Goal: Task Accomplishment & Management: Use online tool/utility

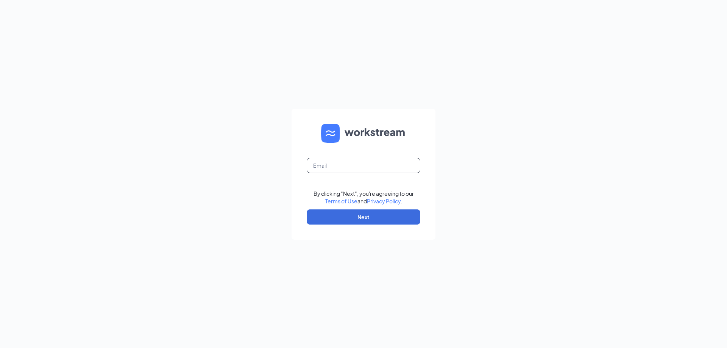
click at [319, 162] on input "text" at bounding box center [364, 165] width 114 height 15
type input "[EMAIL_ADDRESS][DOMAIN_NAME]"
click at [375, 216] on button "Next" at bounding box center [364, 216] width 114 height 15
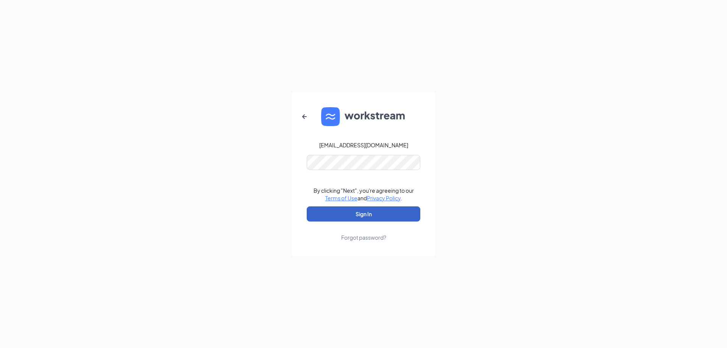
click at [368, 219] on button "Sign In" at bounding box center [364, 213] width 114 height 15
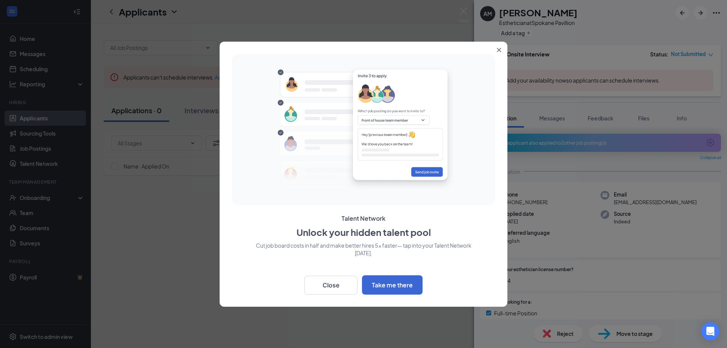
click at [499, 49] on icon "Close" at bounding box center [499, 50] width 4 height 4
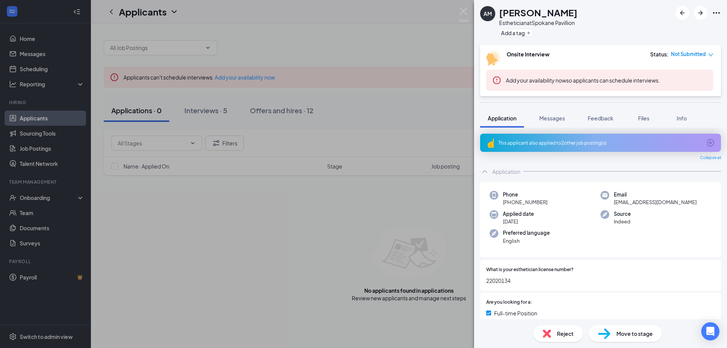
click at [269, 78] on div "AM Ashley McLean Esthetician at Spokane Pavillion Add a tag Onsite Interview St…" at bounding box center [363, 174] width 727 height 348
